Goal: Ask a question

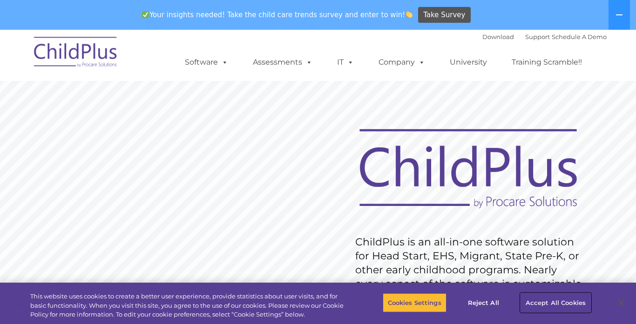
click at [546, 305] on button "Accept All Cookies" at bounding box center [555, 303] width 70 height 20
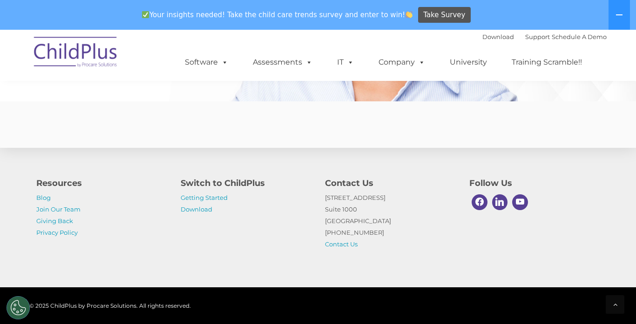
scroll to position [2327, 0]
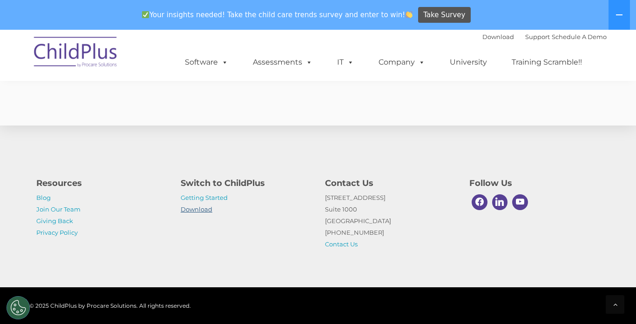
click at [192, 210] on link "Download" at bounding box center [197, 209] width 32 height 7
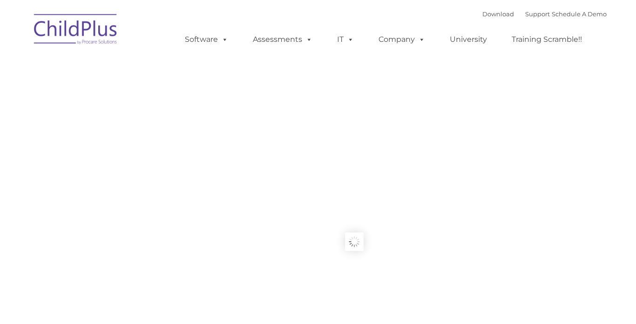
type input ""
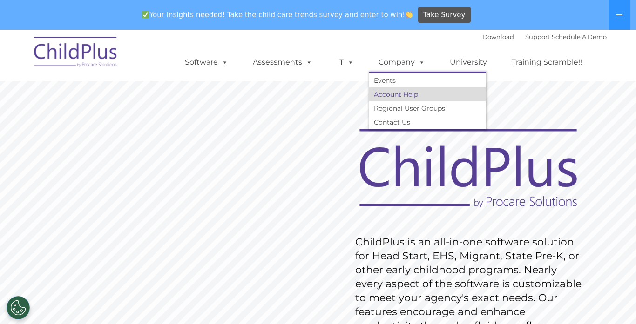
click at [406, 88] on link "Account Help" at bounding box center [427, 95] width 116 height 14
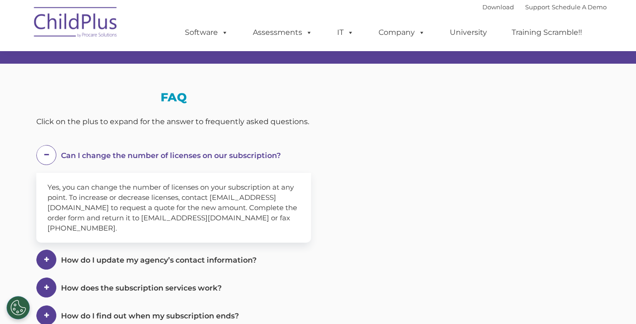
scroll to position [246, 0]
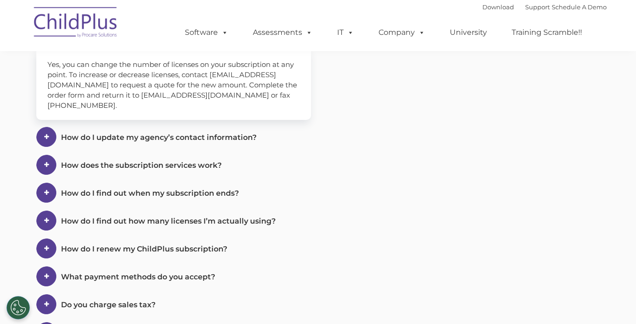
select select "MEDIUM"
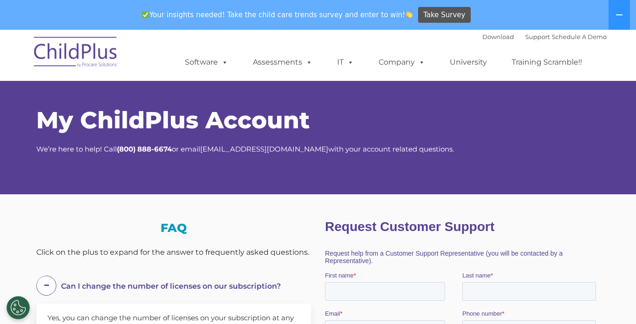
scroll to position [0, 0]
